Goal: Navigation & Orientation: Find specific page/section

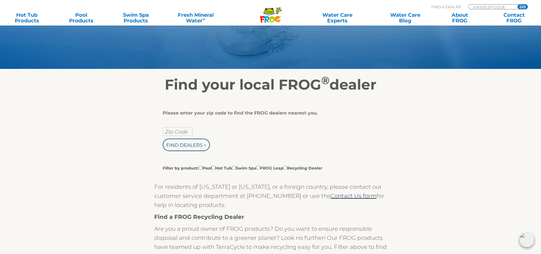
scroll to position [57, 0]
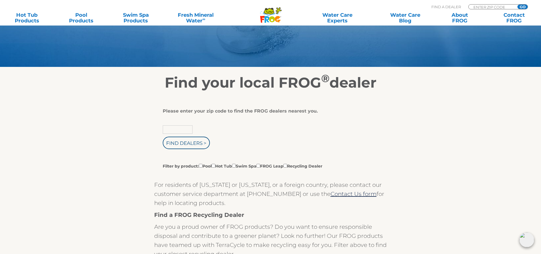
click at [171, 130] on input "text" at bounding box center [178, 130] width 30 height 9
type input "85326"
click at [184, 143] on input "Find Dealers >" at bounding box center [186, 143] width 47 height 12
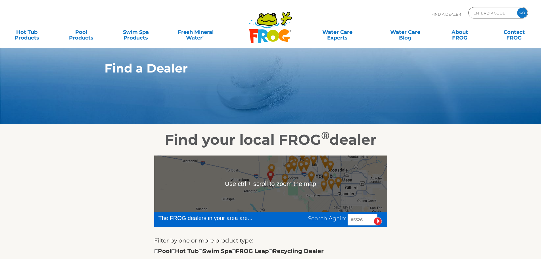
scroll to position [114, 0]
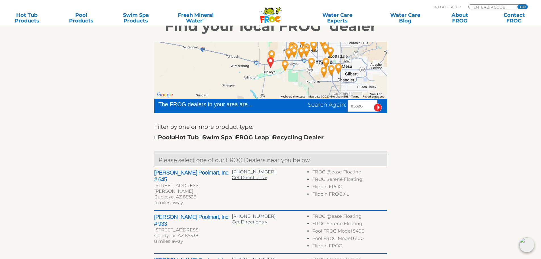
click at [175, 139] on input "checkbox" at bounding box center [173, 137] width 4 height 4
checkbox input "true"
